Goal: Task Accomplishment & Management: Manage account settings

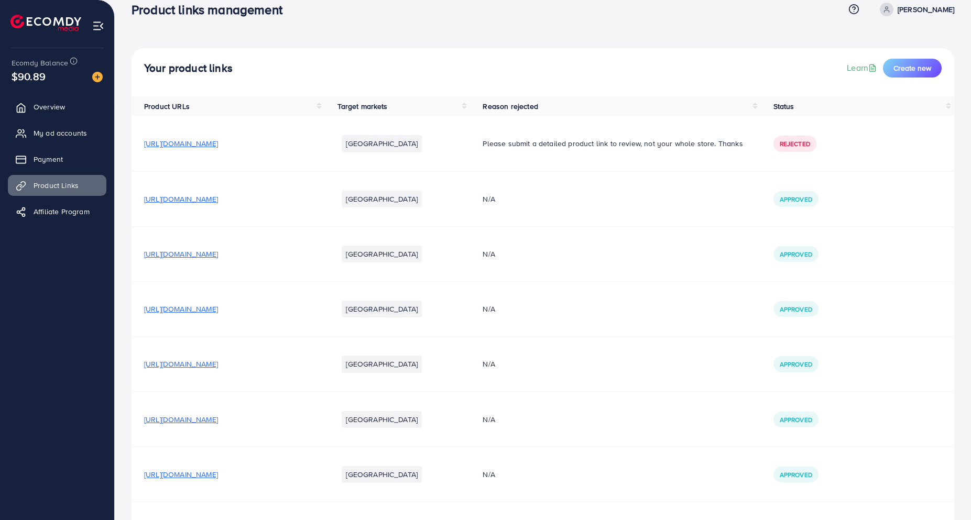
scroll to position [16, 0]
click at [50, 135] on span "My ad accounts" at bounding box center [62, 133] width 53 height 10
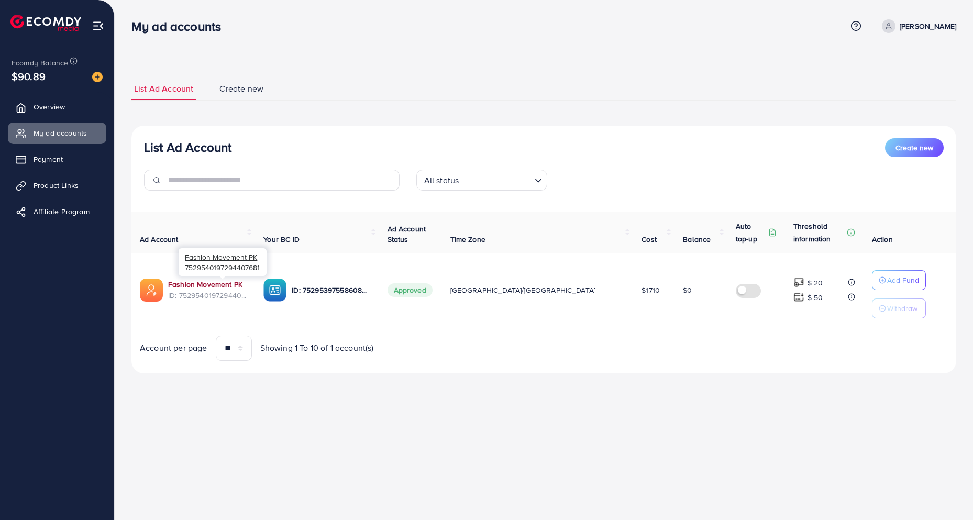
click at [174, 284] on link "Fashion Movement PK" at bounding box center [205, 284] width 74 height 10
click at [57, 177] on link "Product Links" at bounding box center [57, 185] width 98 height 21
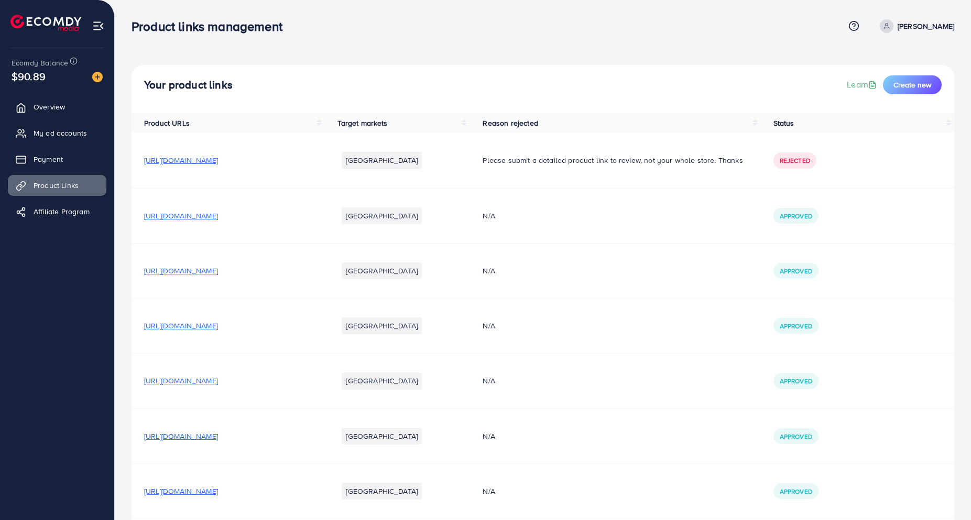
click at [217, 212] on span "[URL][DOMAIN_NAME]" at bounding box center [181, 216] width 74 height 10
click at [218, 272] on span "[URL][DOMAIN_NAME]" at bounding box center [181, 271] width 74 height 10
click at [218, 324] on span "[URL][DOMAIN_NAME]" at bounding box center [181, 326] width 74 height 10
click at [40, 125] on link "My ad accounts" at bounding box center [57, 133] width 98 height 21
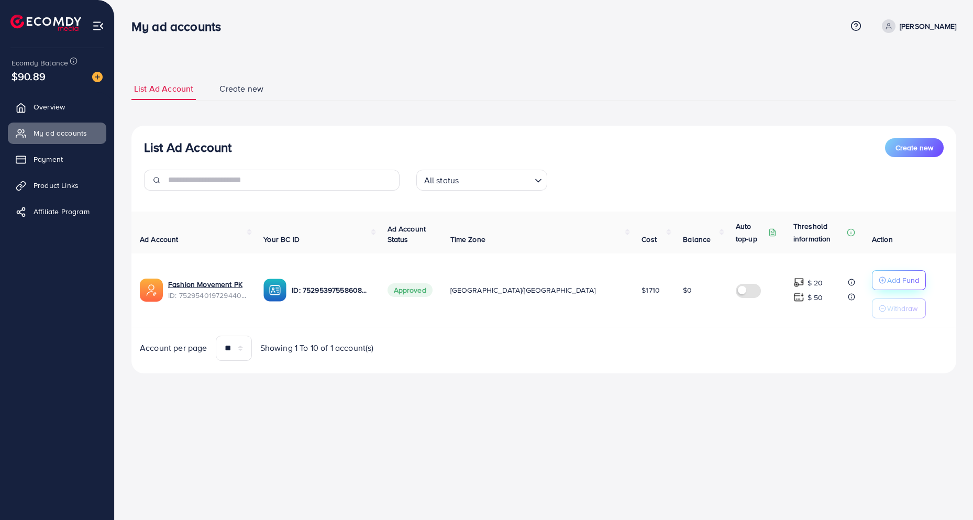
click at [887, 282] on p "Add Fund" at bounding box center [903, 280] width 32 height 13
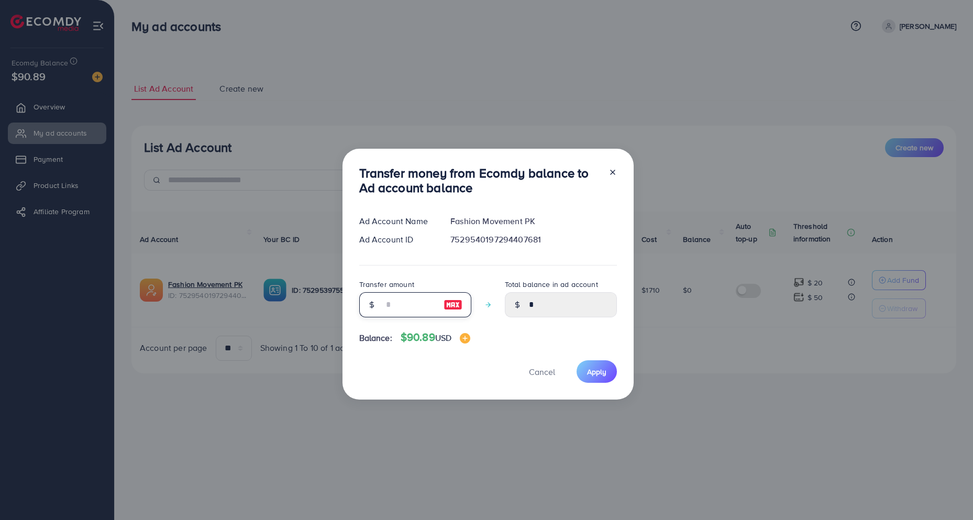
click at [393, 309] on input "number" at bounding box center [409, 304] width 52 height 25
type input "**"
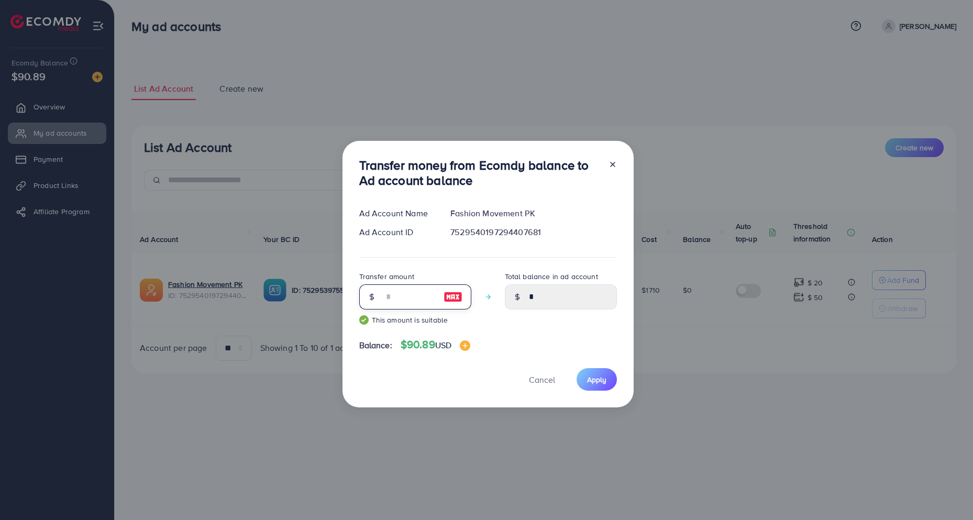
type input "*****"
type input "**"
click at [579, 376] on button "Apply" at bounding box center [597, 379] width 40 height 23
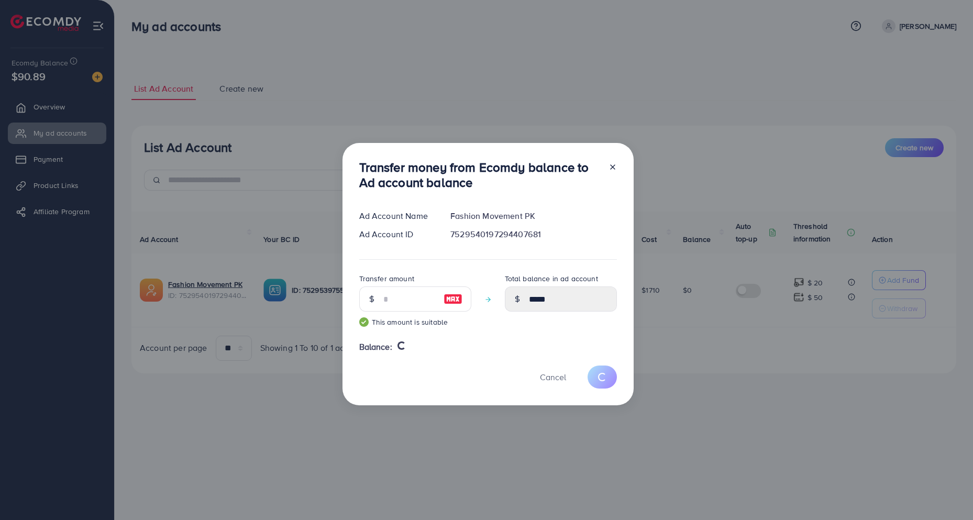
type input "*"
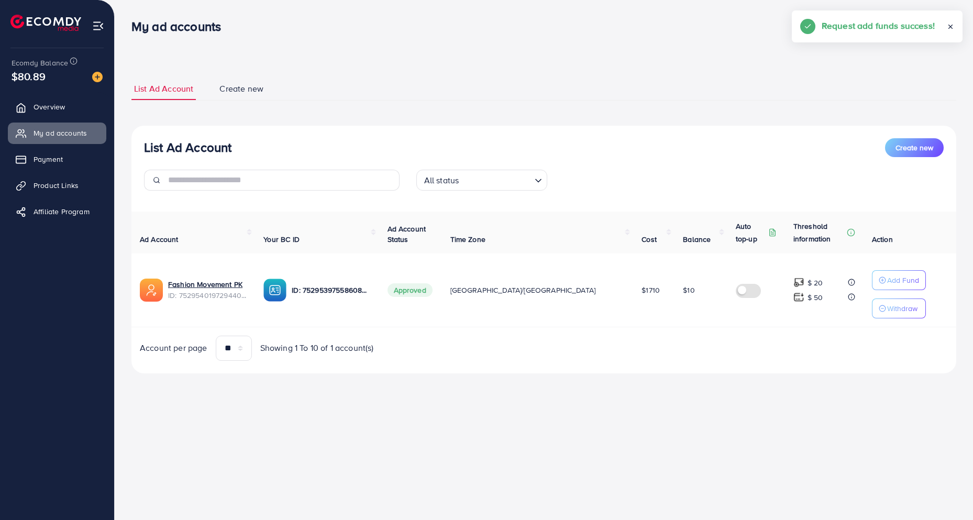
click at [449, 46] on div "**********" at bounding box center [544, 201] width 858 height 403
click at [380, 83] on ul "List Ad Account Create new" at bounding box center [543, 89] width 825 height 23
click at [38, 156] on span "Payment" at bounding box center [50, 159] width 29 height 10
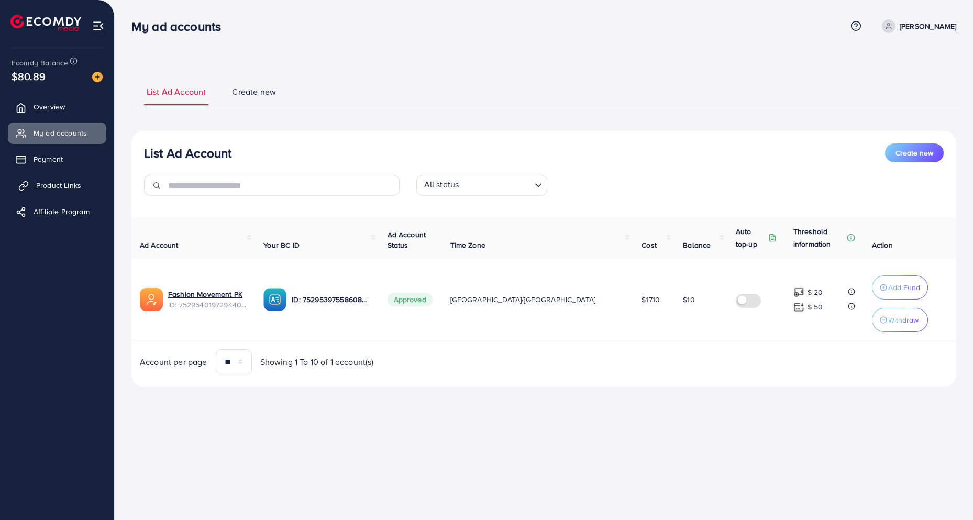
click at [57, 178] on link "Product Links" at bounding box center [57, 185] width 98 height 21
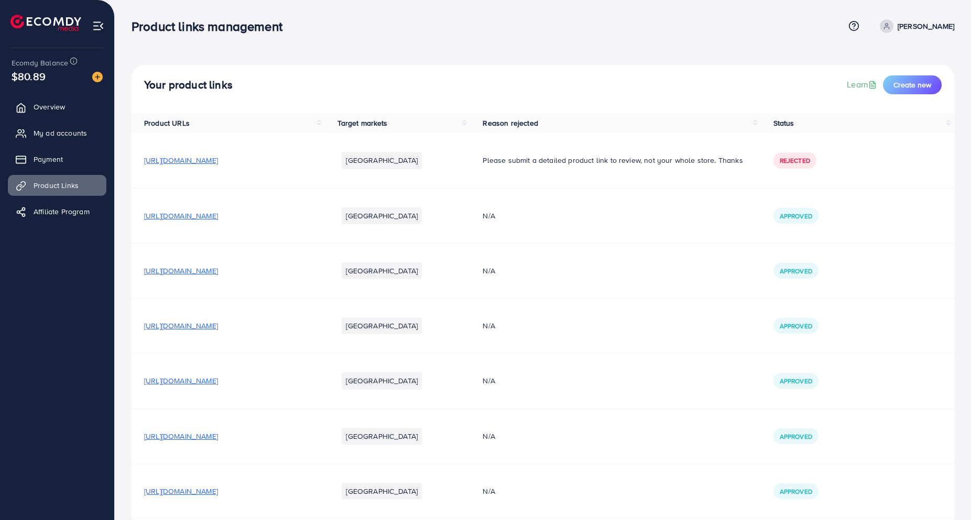
click at [204, 213] on span "[URL][DOMAIN_NAME]" at bounding box center [181, 216] width 74 height 10
click at [218, 329] on span "[URL][DOMAIN_NAME]" at bounding box center [181, 326] width 74 height 10
click at [201, 218] on span "[URL][DOMAIN_NAME]" at bounding box center [181, 216] width 74 height 10
click at [206, 323] on span "[URL][DOMAIN_NAME]" at bounding box center [181, 326] width 74 height 10
click at [56, 126] on link "My ad accounts" at bounding box center [57, 133] width 98 height 21
